Goal: Task Accomplishment & Management: Manage account settings

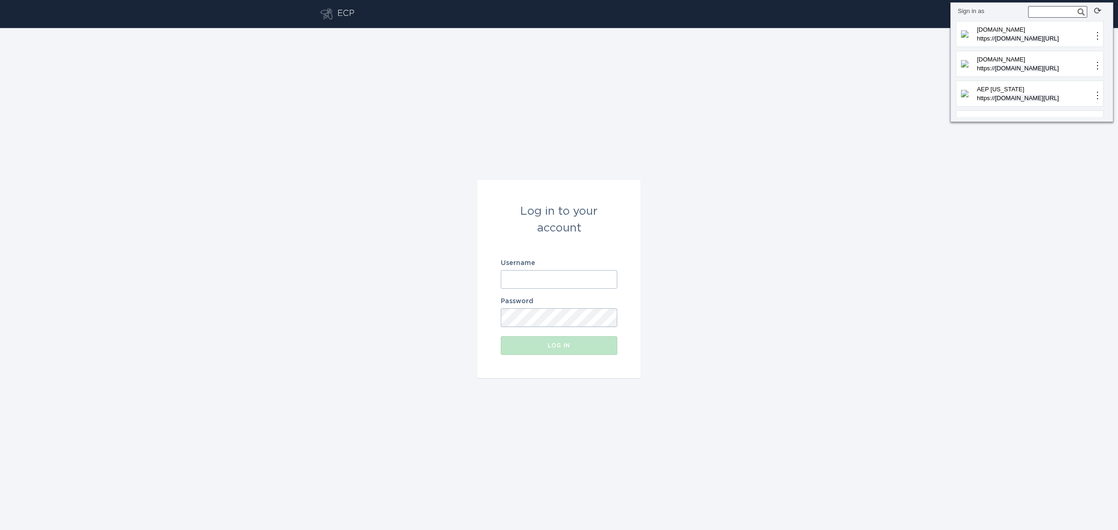
click at [872, 101] on div "Log in to your account Username Password Log in" at bounding box center [559, 279] width 1118 height 502
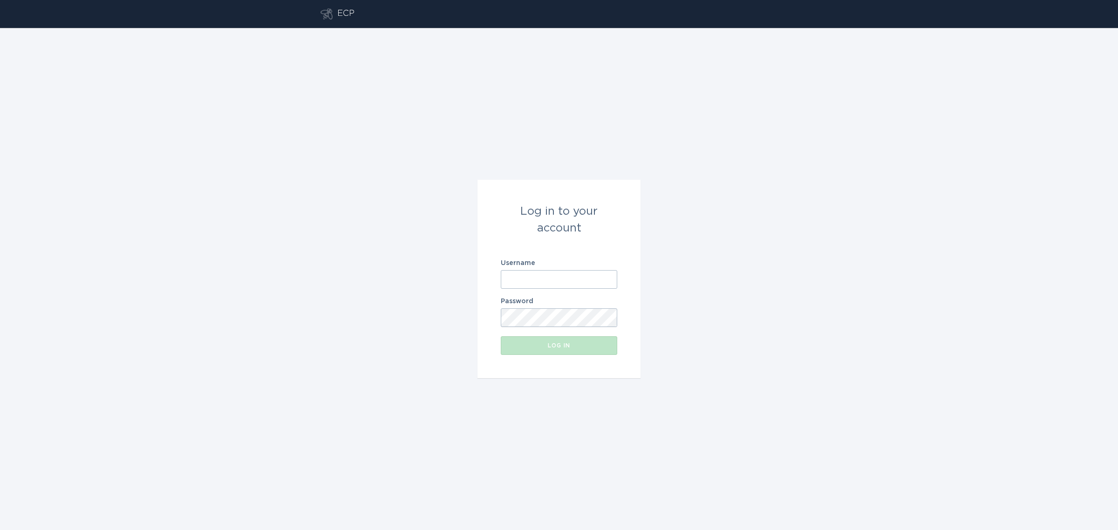
drag, startPoint x: 1038, startPoint y: 0, endPoint x: 843, endPoint y: 121, distance: 229.1
click at [822, 152] on div "Log in to your account Username Password Log in" at bounding box center [559, 279] width 1118 height 502
click at [554, 290] on form "Log in to your account Username Password Log in" at bounding box center [559, 279] width 163 height 199
click at [554, 286] on input "Username" at bounding box center [559, 279] width 116 height 19
paste input "[EMAIL_ADDRESS][DOMAIN_NAME]"
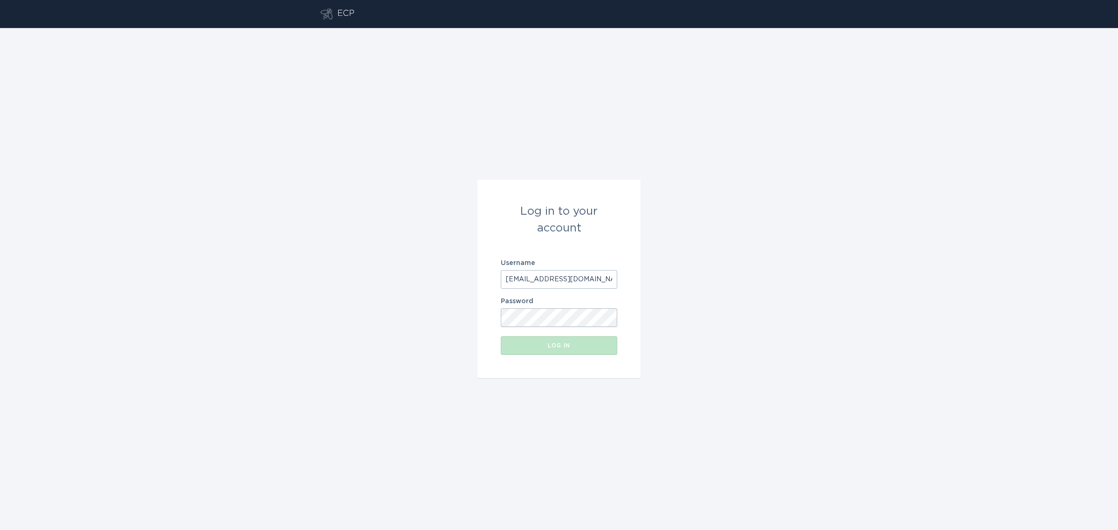
type input "[EMAIL_ADDRESS][DOMAIN_NAME]"
click at [548, 350] on button "Log in" at bounding box center [559, 345] width 116 height 19
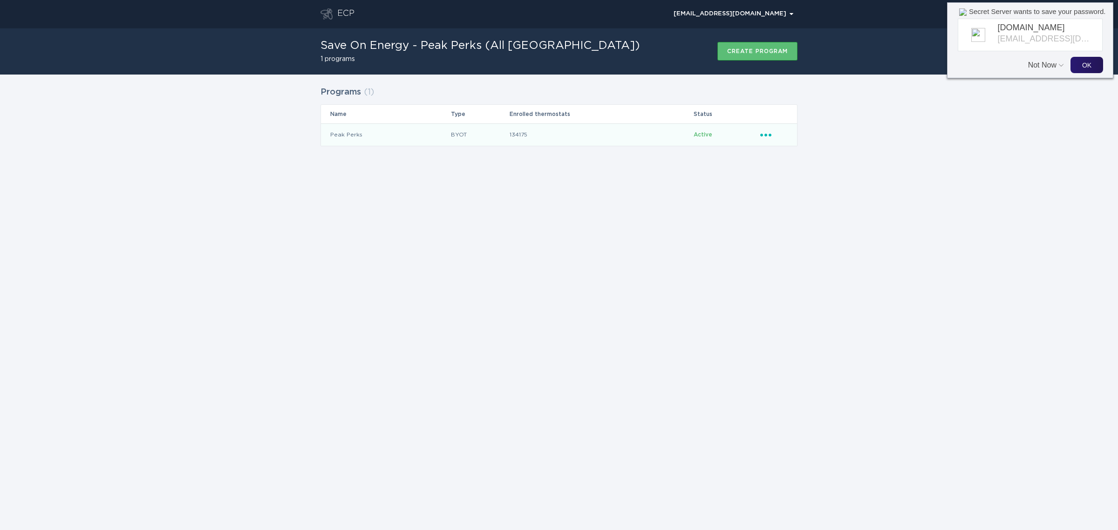
click at [772, 136] on icon "Ellipsis" at bounding box center [766, 134] width 13 height 8
click at [787, 174] on div "Remove thermostat" at bounding box center [809, 172] width 97 height 21
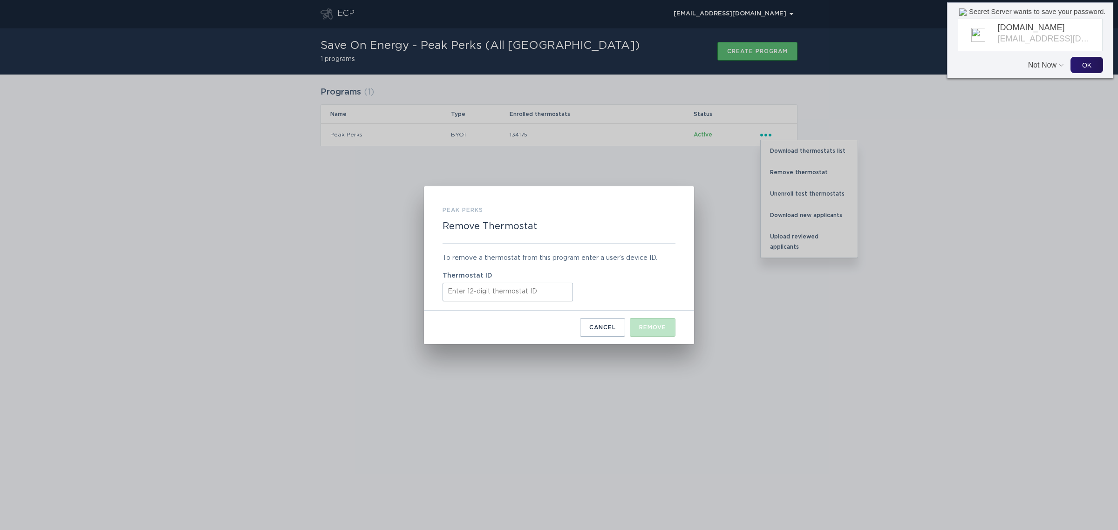
click at [516, 289] on input "Thermostat ID" at bounding box center [508, 292] width 130 height 19
paste input "532517699423"
click at [648, 326] on div "Remove" at bounding box center [652, 328] width 27 height 6
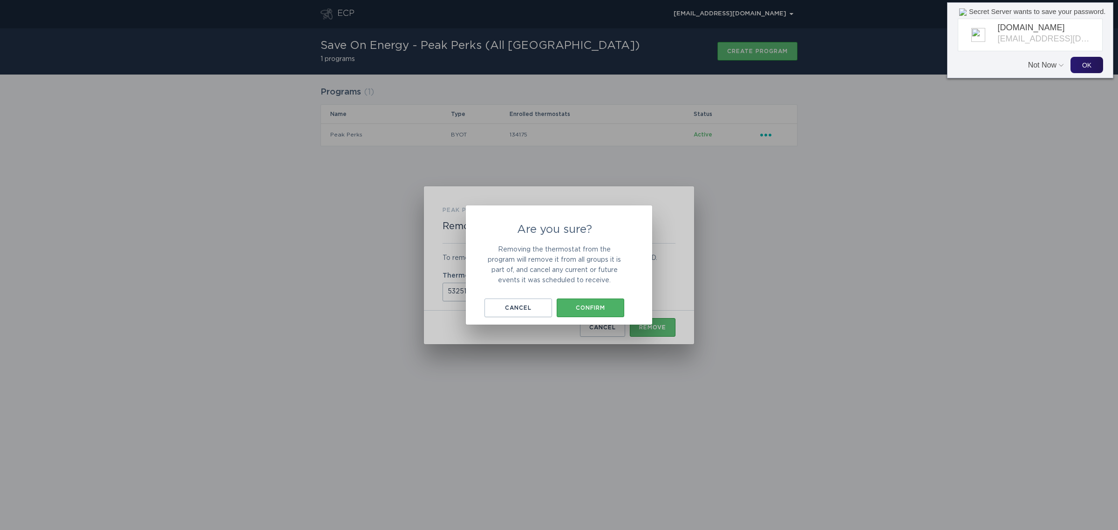
click at [603, 310] on div "Confirm" at bounding box center [590, 308] width 58 height 6
click at [569, 306] on div "Okay, got it" at bounding box center [559, 306] width 84 height 6
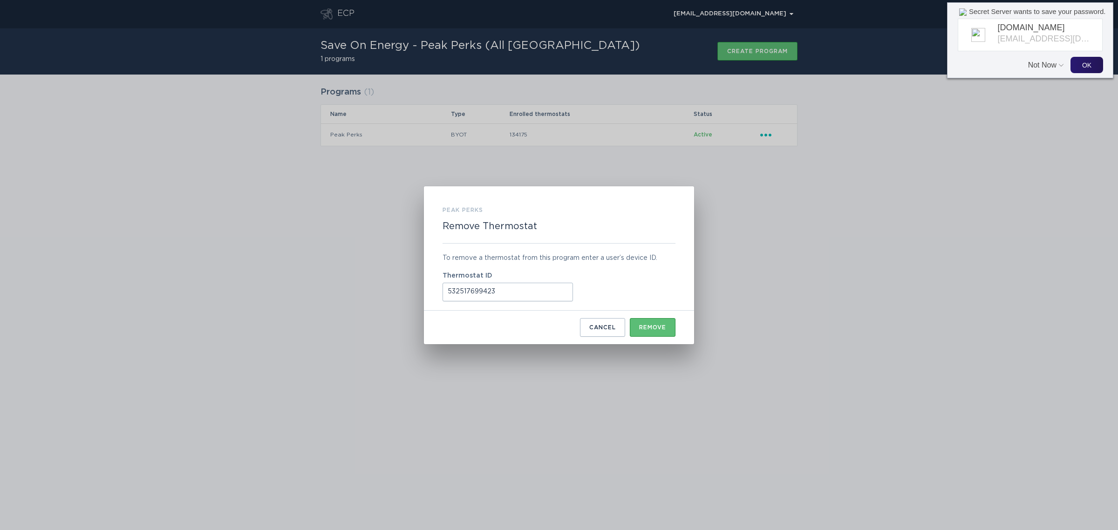
click at [480, 292] on input "532517699423" at bounding box center [508, 292] width 130 height 19
paste input "421889156624"
type input "421889156624"
click at [640, 318] on button "Remove" at bounding box center [653, 327] width 46 height 19
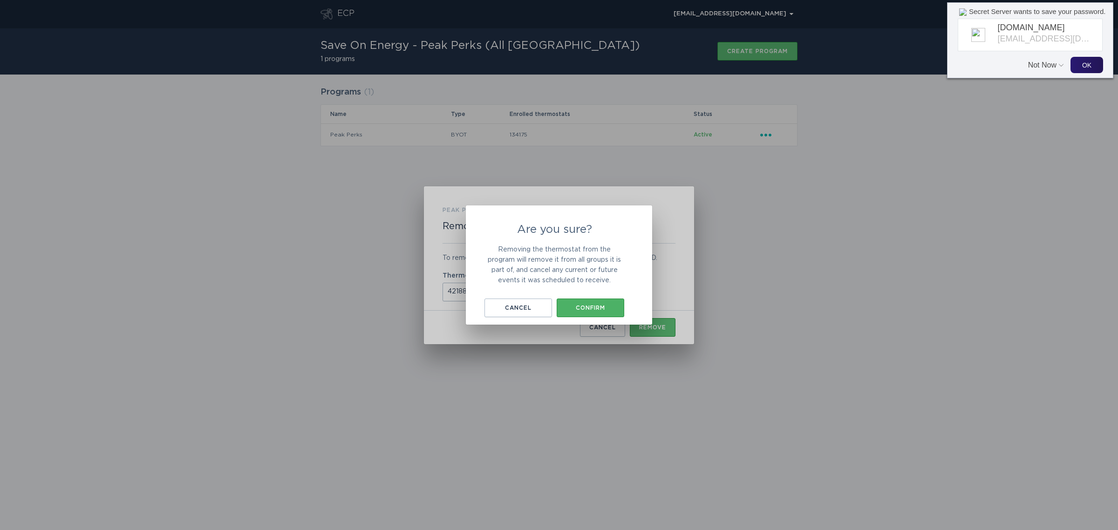
click at [598, 310] on div "Confirm" at bounding box center [590, 308] width 58 height 6
click at [561, 301] on button "Okay, got it" at bounding box center [559, 306] width 93 height 19
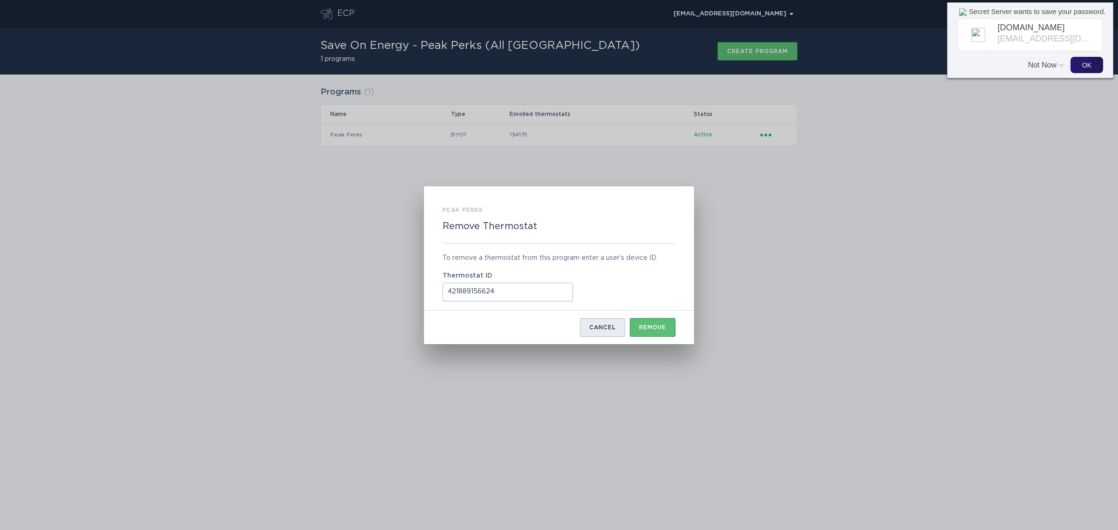
click at [600, 319] on button "Cancel" at bounding box center [602, 327] width 45 height 19
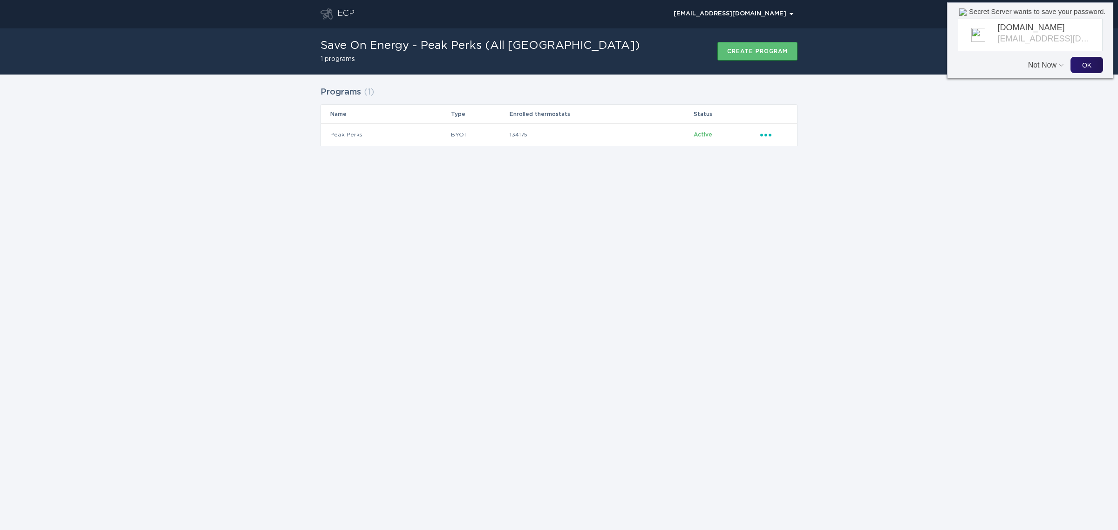
click at [633, 339] on div "ECP [EMAIL_ADDRESS][DOMAIN_NAME] Chevron Save On Energy - Peak Perks (All [GEOG…" at bounding box center [559, 265] width 1118 height 530
click at [1038, 71] on div "Not Now OK" at bounding box center [1030, 62] width 156 height 22
click at [1048, 65] on button "Not Now" at bounding box center [1043, 61] width 31 height 18
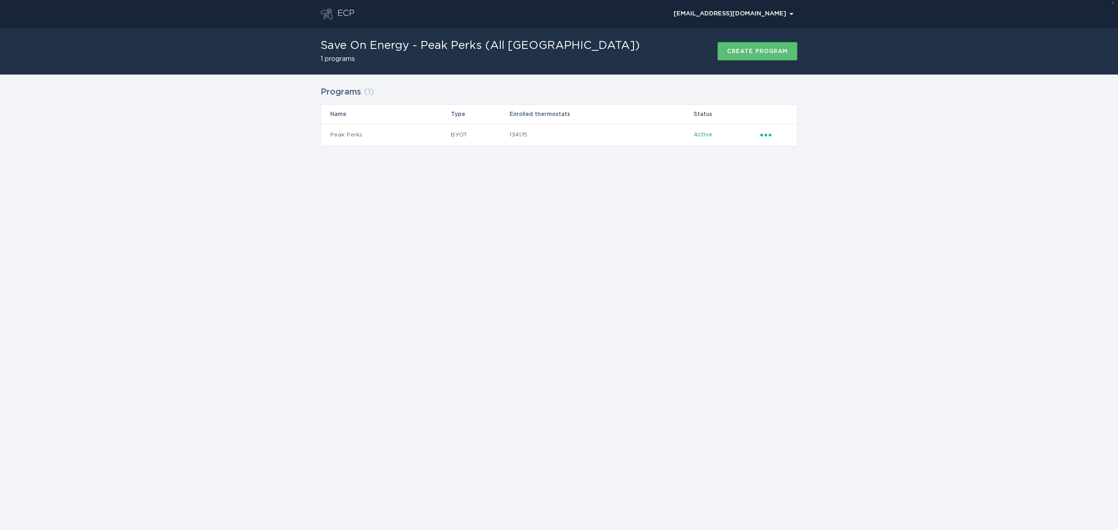
click at [1012, 194] on div "ECP [EMAIL_ADDRESS][DOMAIN_NAME] Chevron Save On Energy - Peak Perks (All [GEOG…" at bounding box center [559, 265] width 1118 height 530
